Goal: Check status

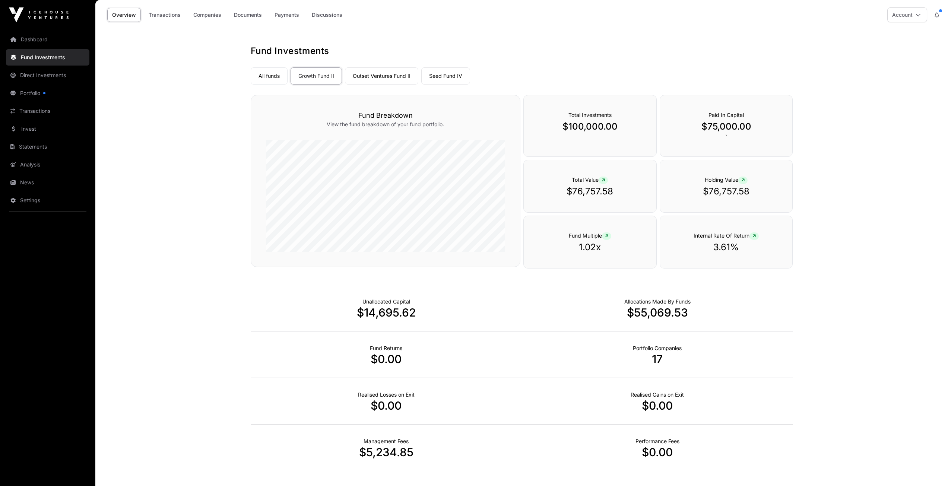
click at [118, 15] on link "Overview" at bounding box center [124, 15] width 34 height 14
click at [267, 75] on link "All funds" at bounding box center [269, 75] width 37 height 17
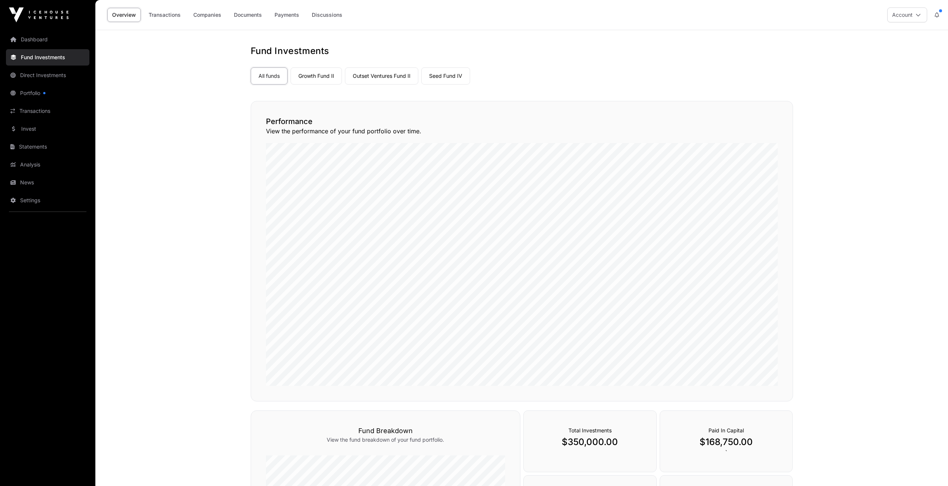
click at [41, 95] on link "Portfolio" at bounding box center [47, 93] width 83 height 16
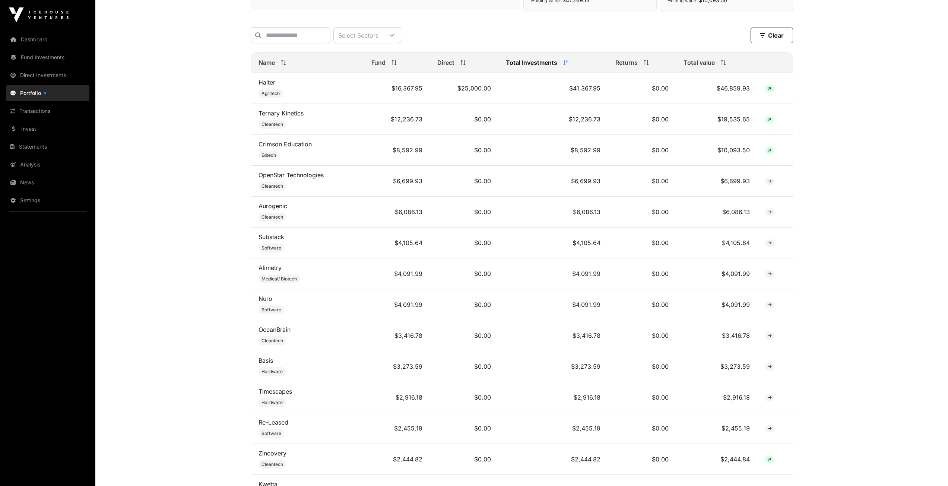
scroll to position [280, 0]
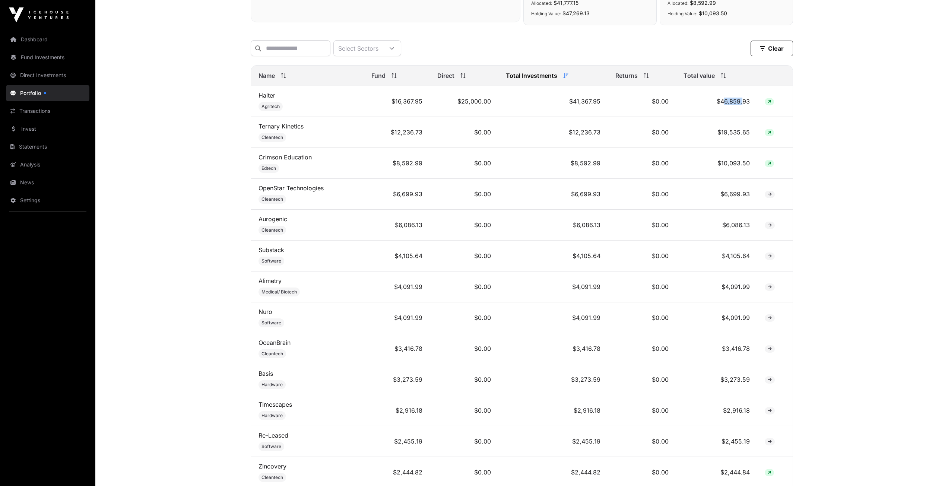
drag, startPoint x: 724, startPoint y: 108, endPoint x: 744, endPoint y: 108, distance: 19.8
click at [744, 108] on td "$46,859.93" at bounding box center [716, 101] width 81 height 31
drag, startPoint x: 723, startPoint y: 137, endPoint x: 748, endPoint y: 134, distance: 25.8
click at [748, 134] on td "$19,535.65" at bounding box center [716, 132] width 81 height 31
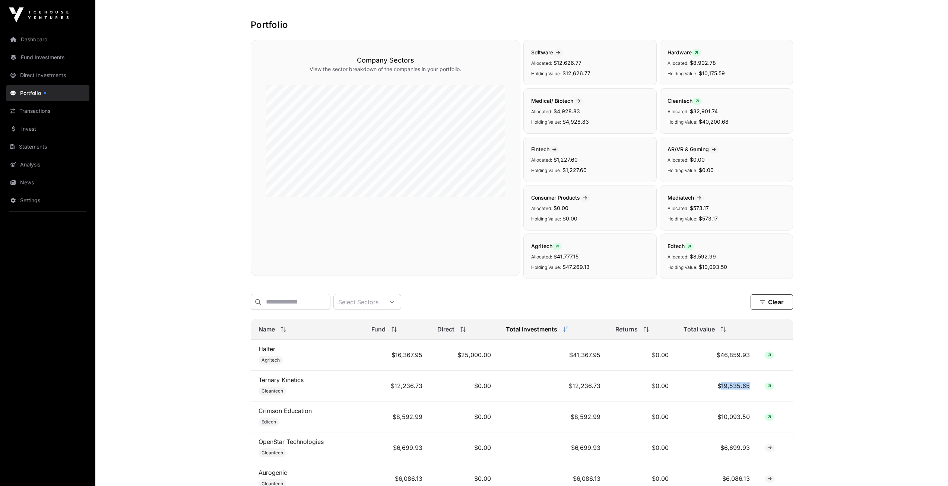
scroll to position [0, 0]
